Goal: Transaction & Acquisition: Purchase product/service

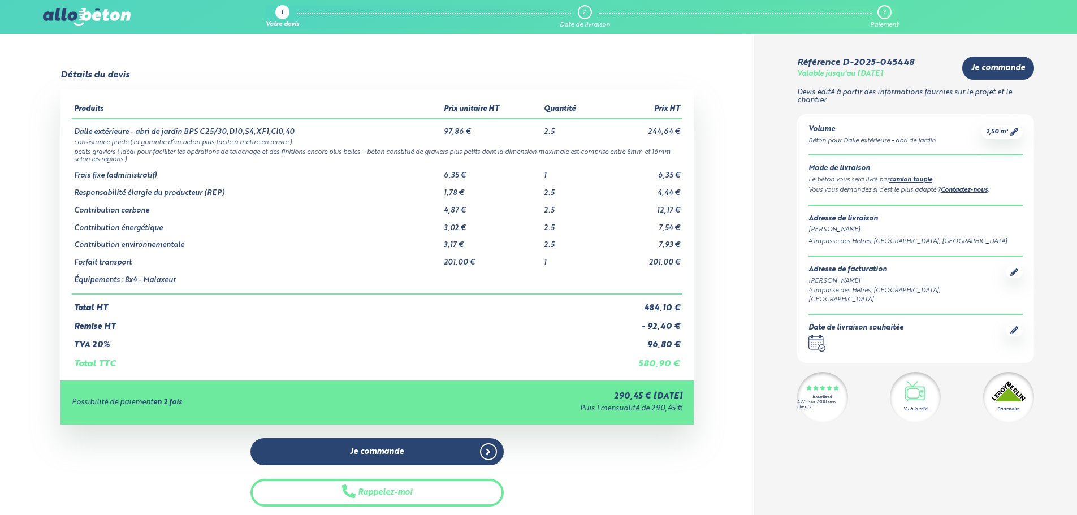
drag, startPoint x: 86, startPoint y: 12, endPoint x: 58, endPoint y: 18, distance: 28.7
click at [58, 18] on img at bounding box center [86, 17] width 87 height 18
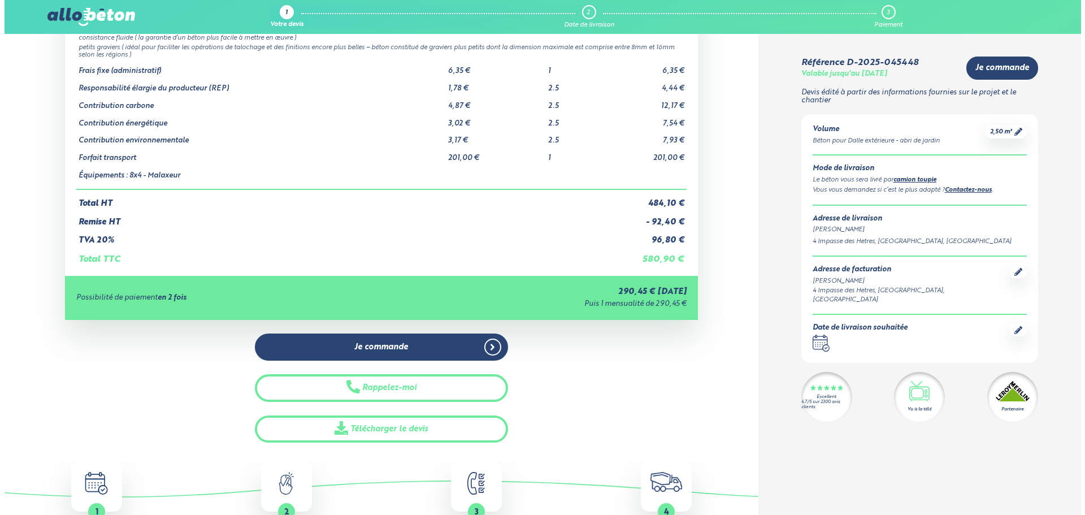
scroll to position [113, 0]
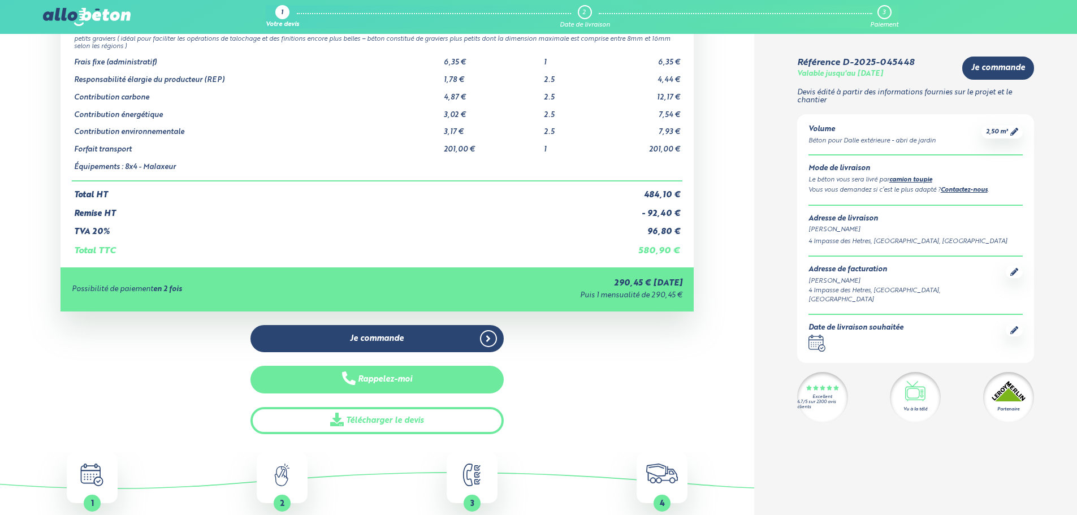
click at [466, 373] on button "Rappelez-moi" at bounding box center [376, 380] width 253 height 28
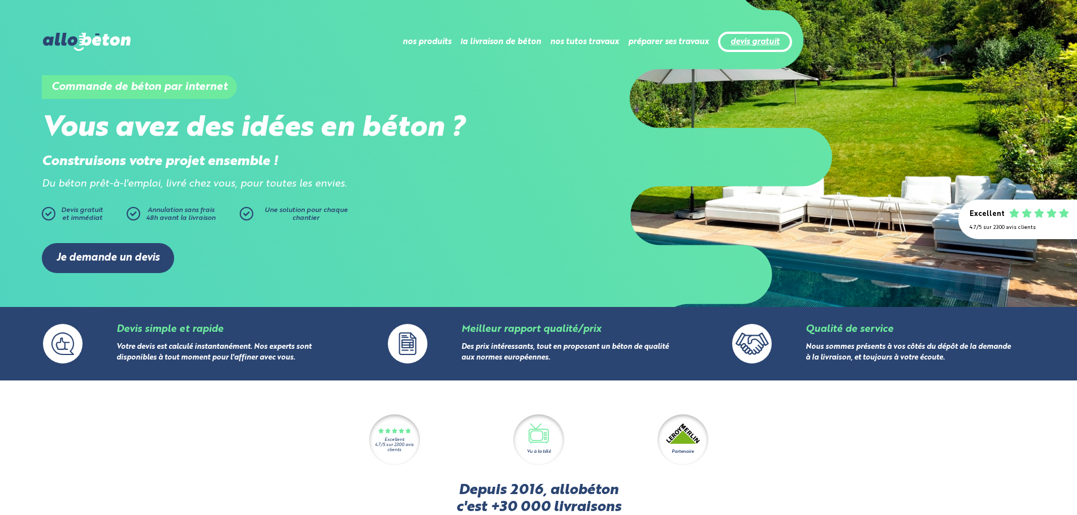
click at [742, 42] on link "devis gratuit" at bounding box center [754, 42] width 49 height 10
